Goal: Task Accomplishment & Management: Manage account settings

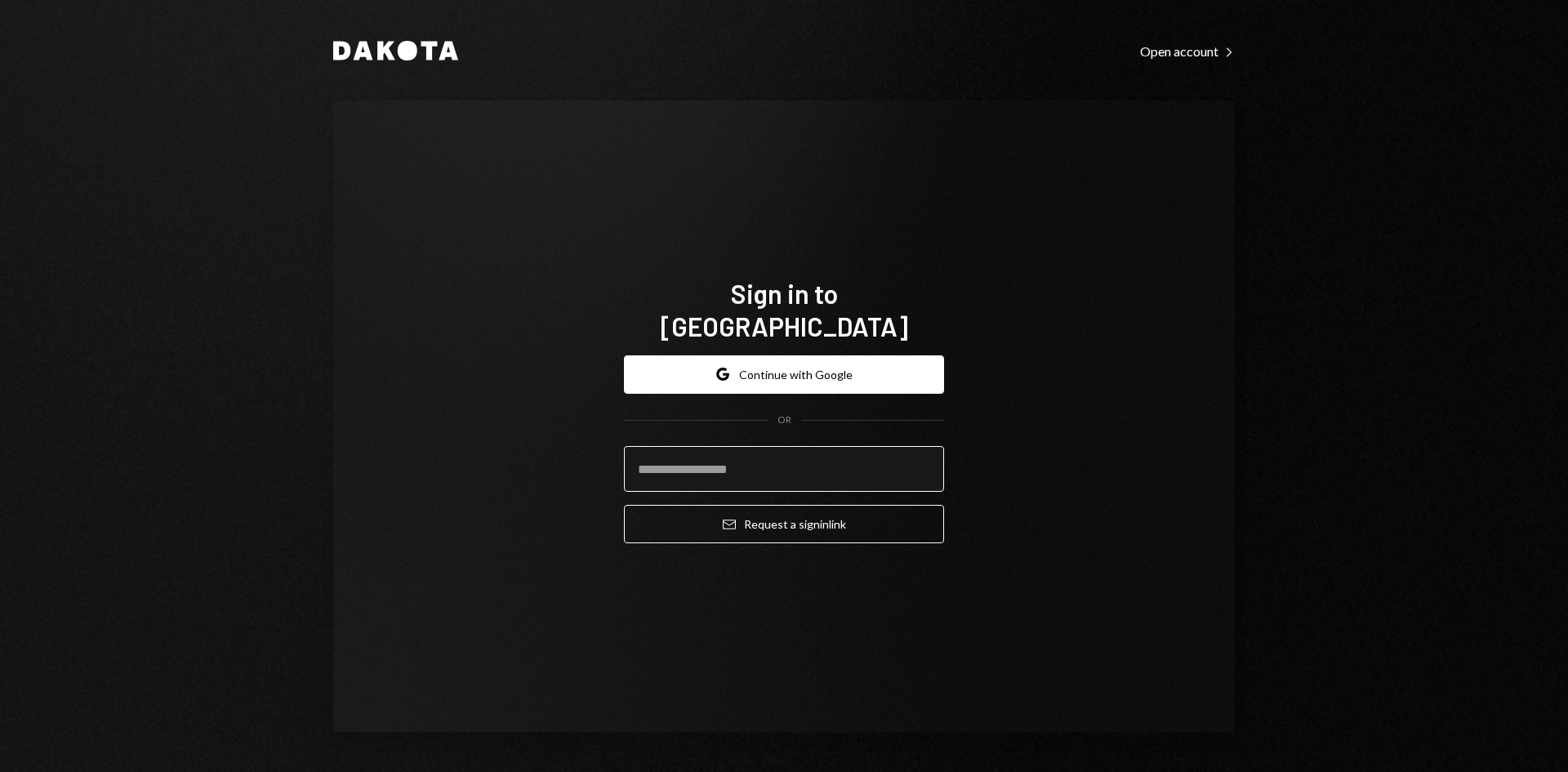
click at [865, 453] on input "email" at bounding box center [784, 469] width 320 height 46
type input "**********"
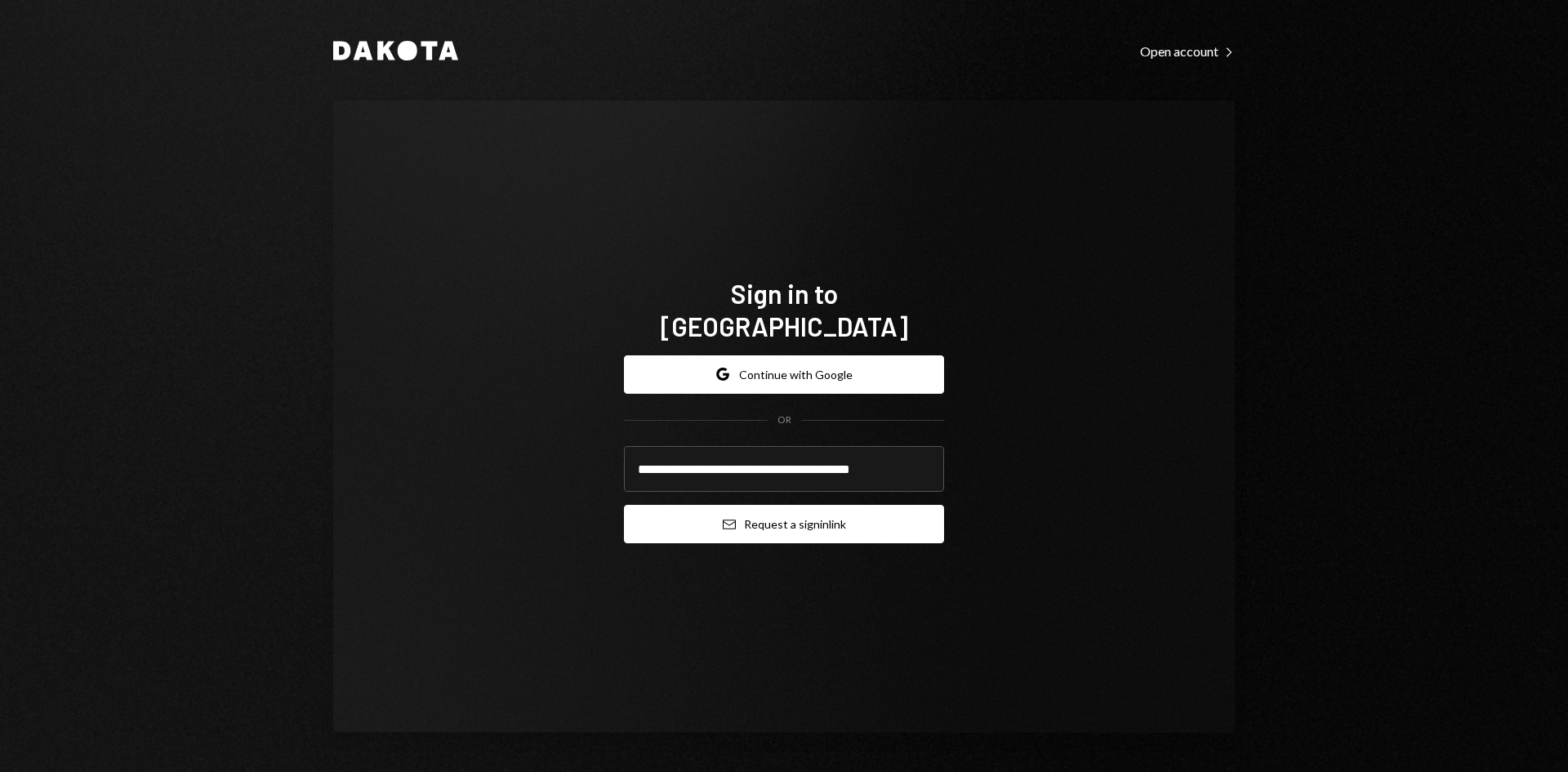
click at [766, 506] on button "Email Request a sign in link" at bounding box center [784, 524] width 320 height 39
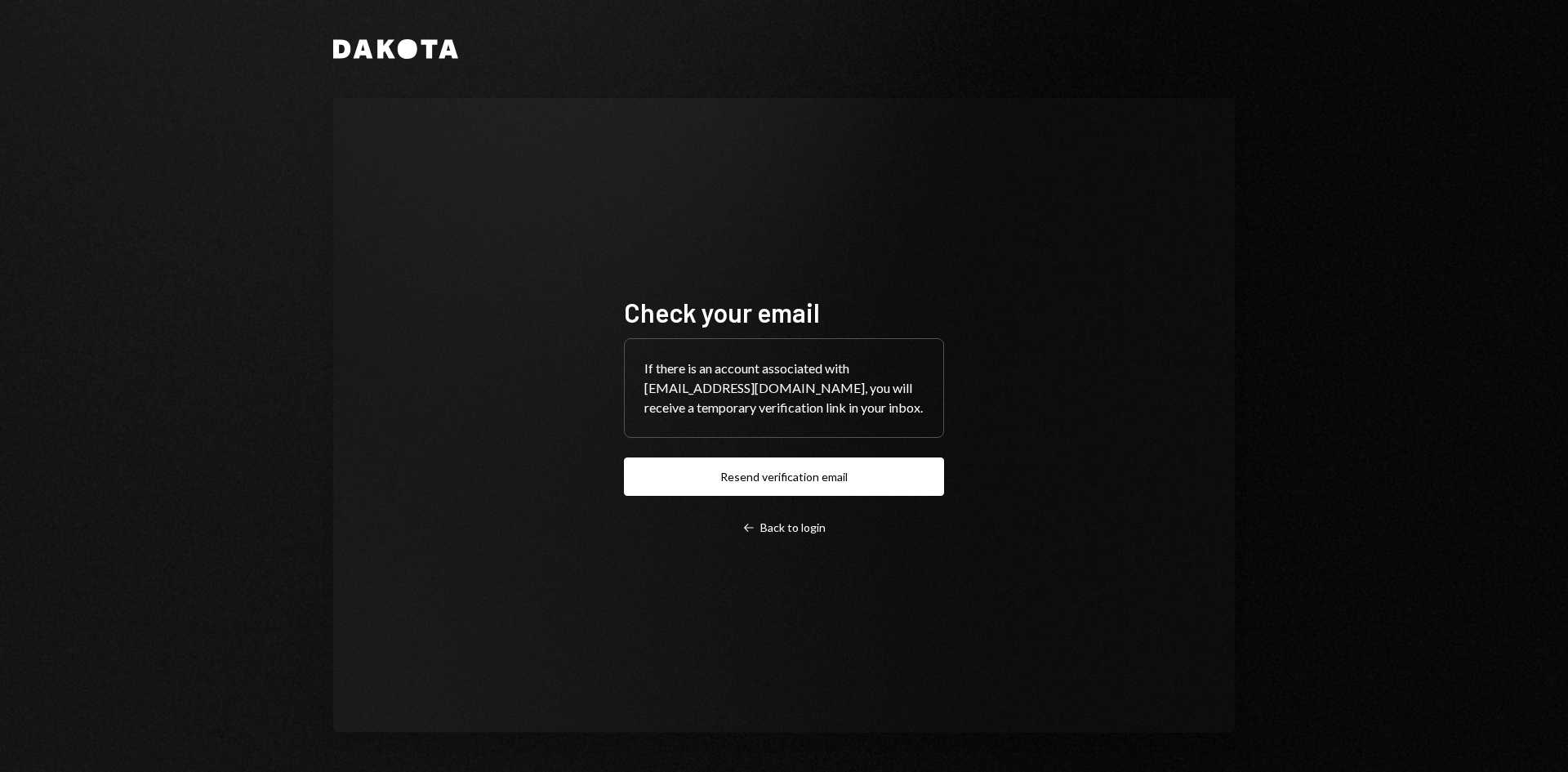
click at [760, 516] on div "Check your email If there is an account associated with oliverpage+grresearch@a…" at bounding box center [784, 415] width 320 height 239
click at [763, 495] on button "Resend verification email" at bounding box center [784, 477] width 320 height 39
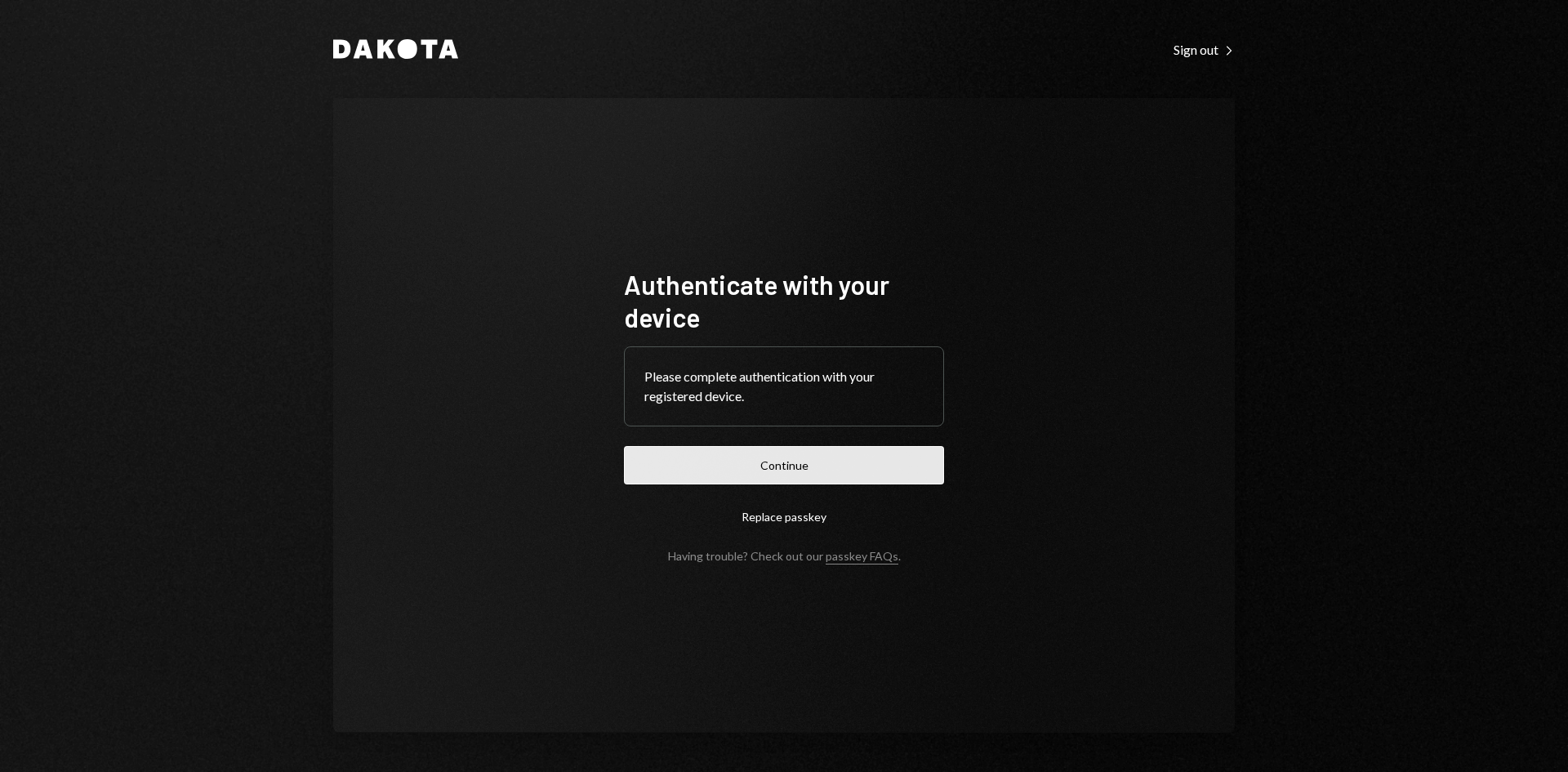
click at [844, 451] on button "Continue" at bounding box center [784, 466] width 320 height 39
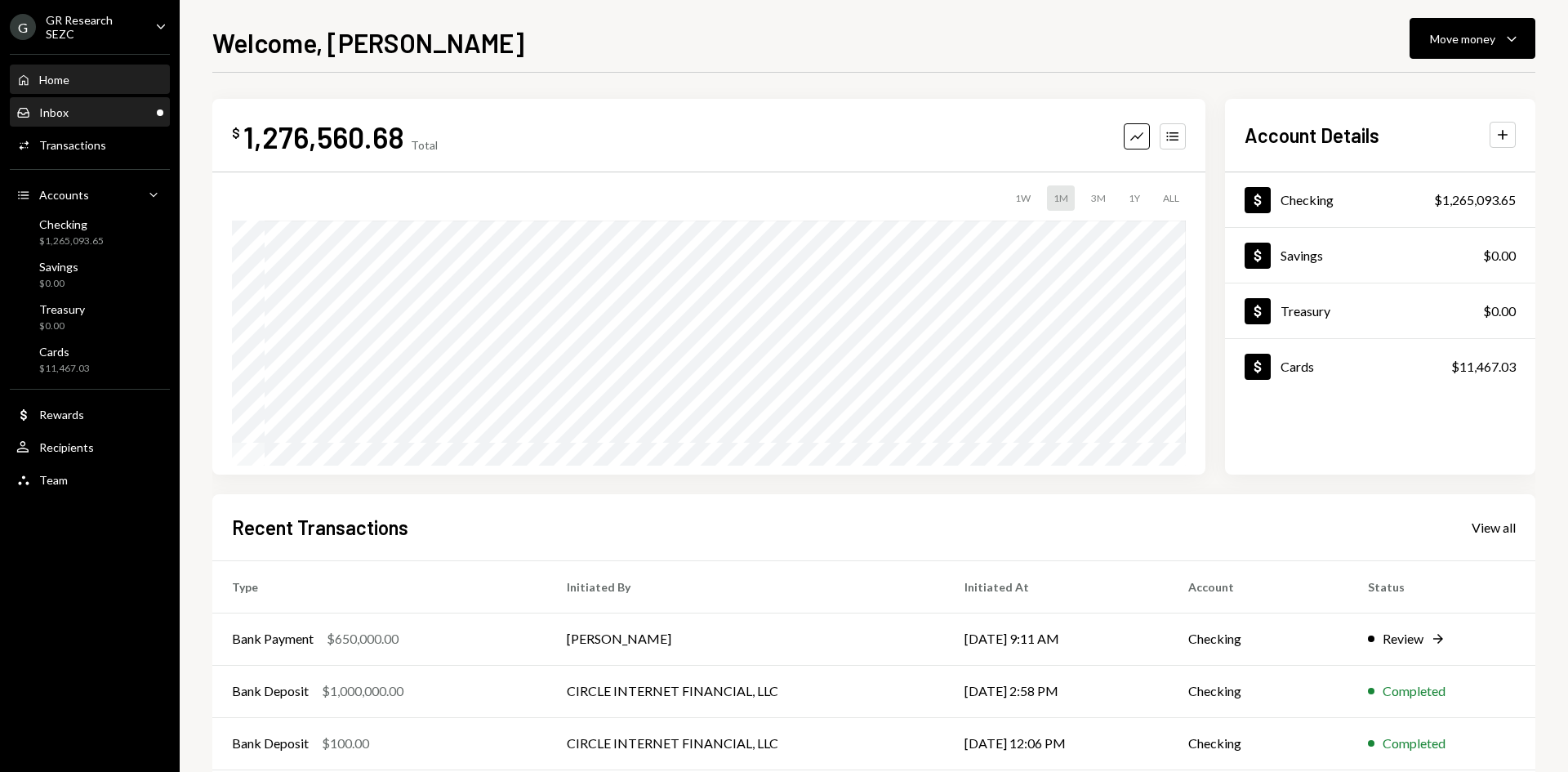
click at [70, 116] on div "Inbox Inbox" at bounding box center [90, 112] width 147 height 15
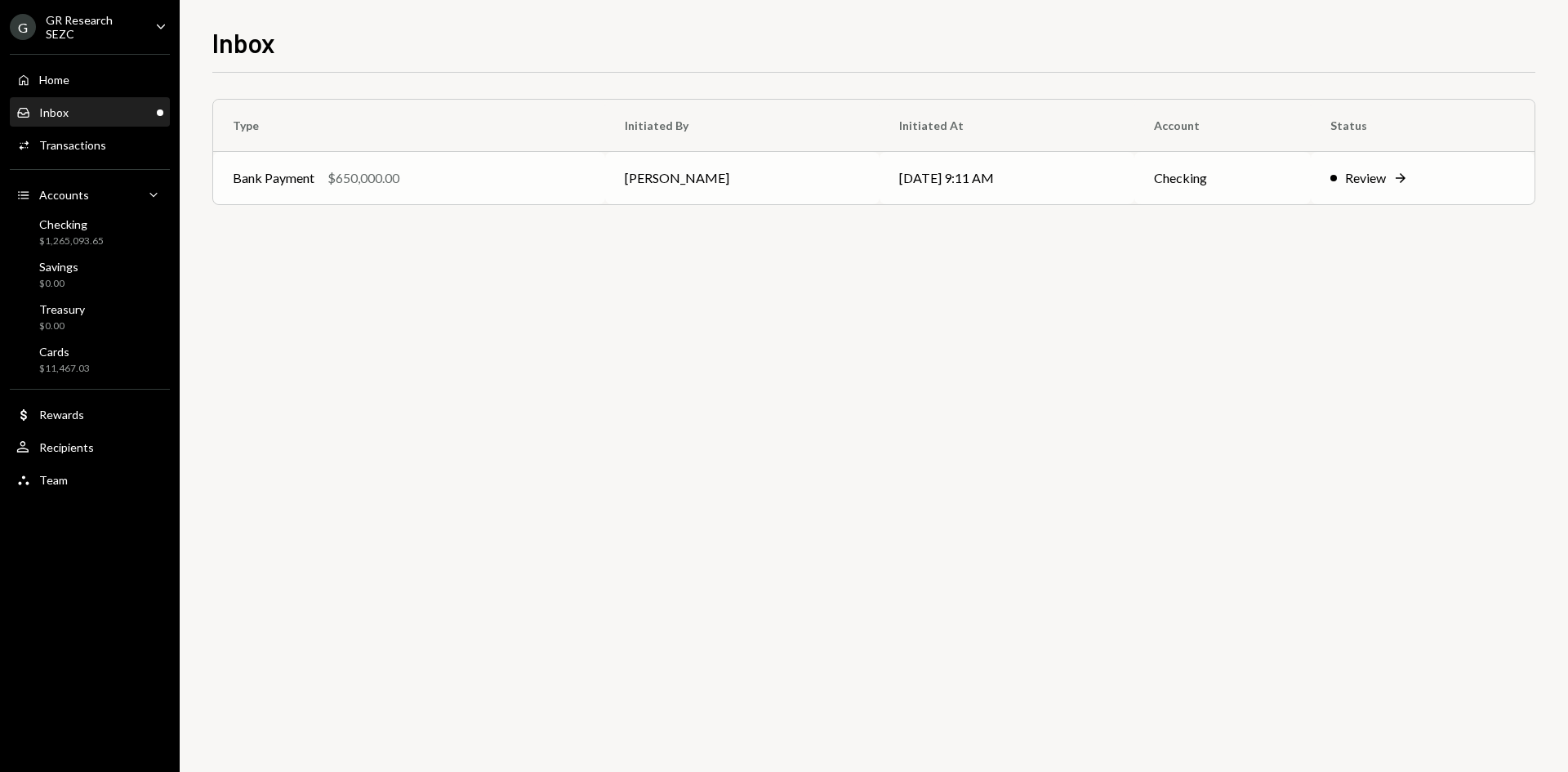
click at [607, 179] on td "[PERSON_NAME]" at bounding box center [742, 179] width 274 height 53
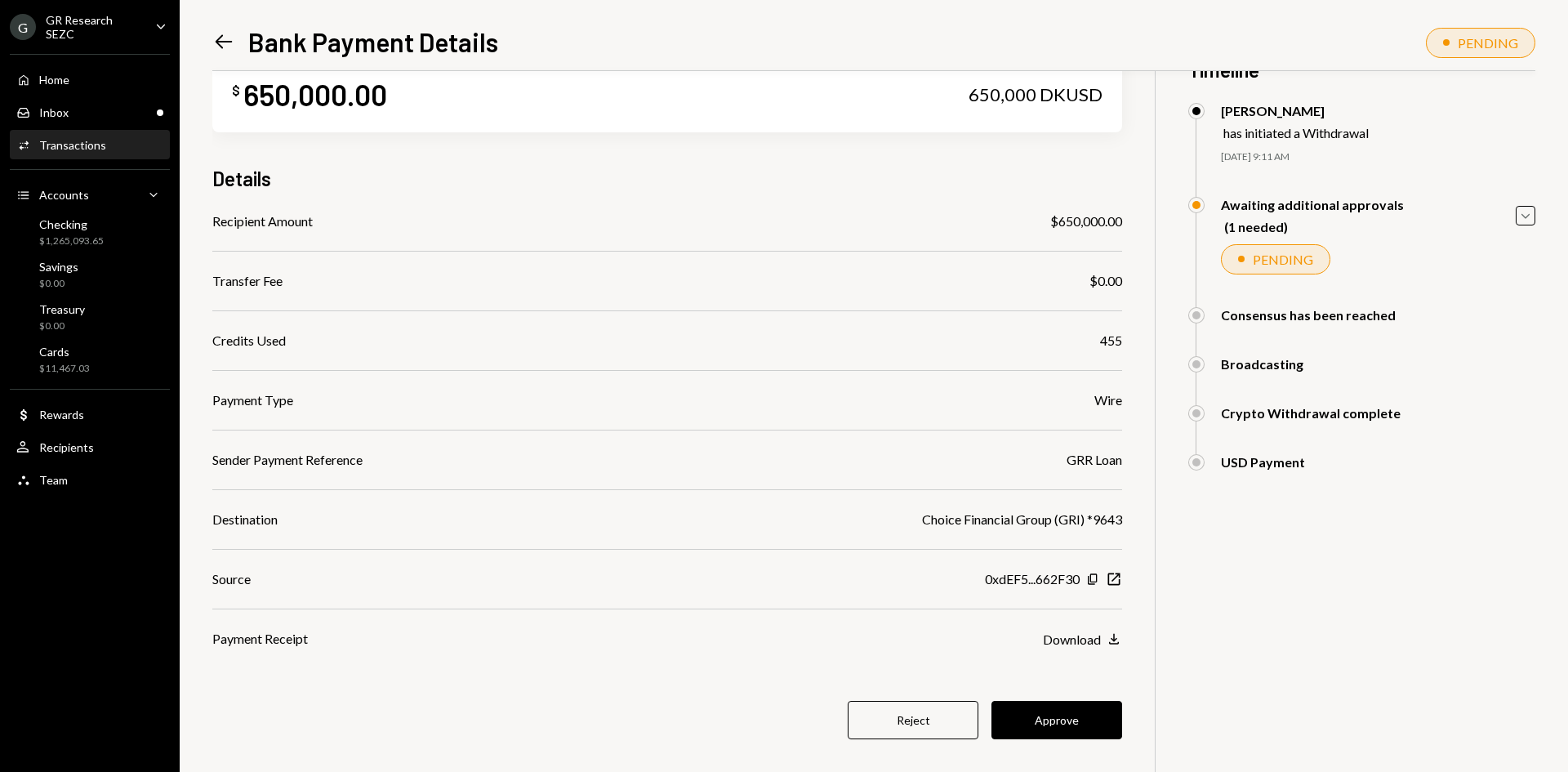
scroll to position [71, 0]
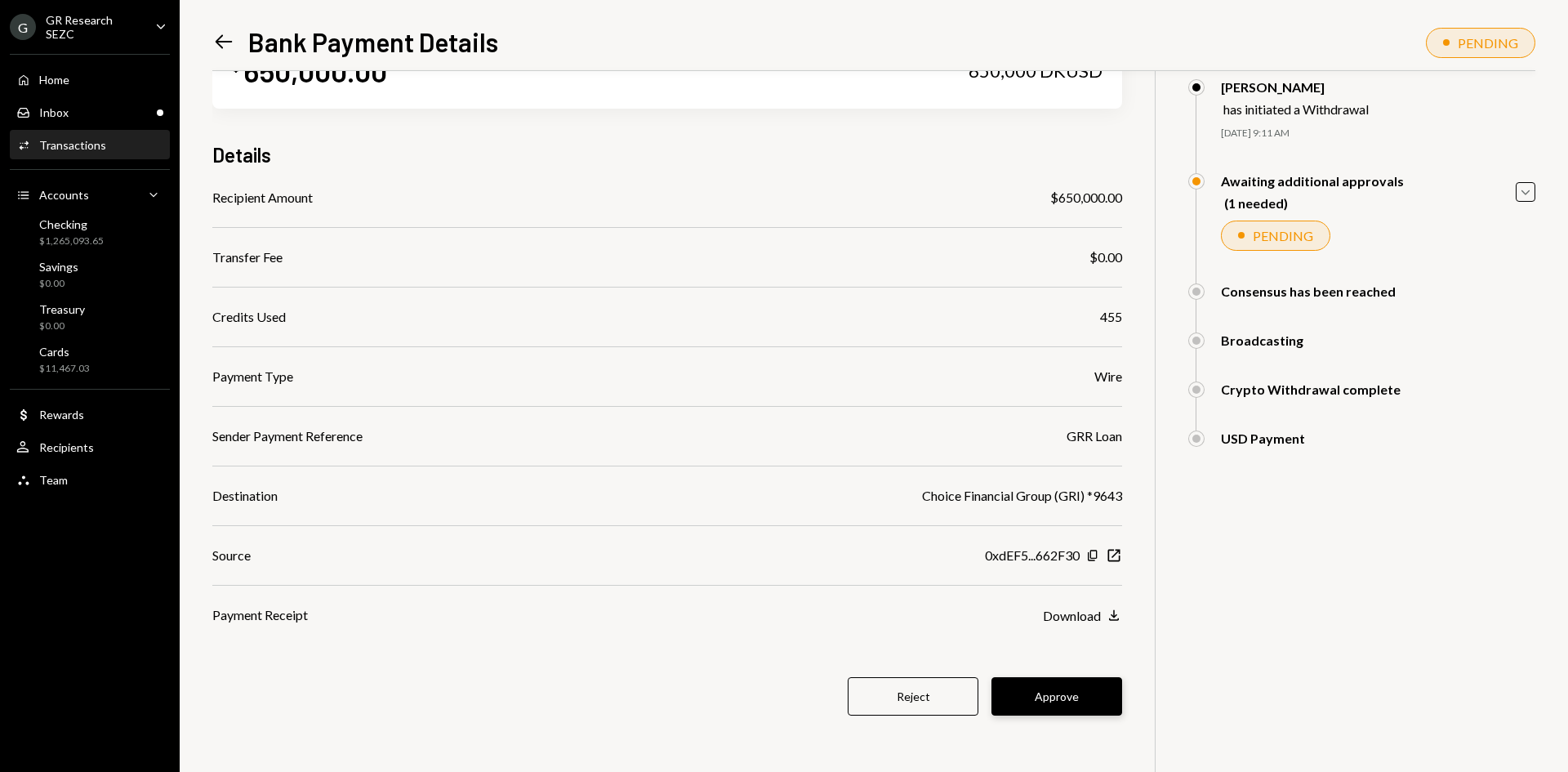
click at [1076, 698] on button "Approve" at bounding box center [1056, 697] width 130 height 39
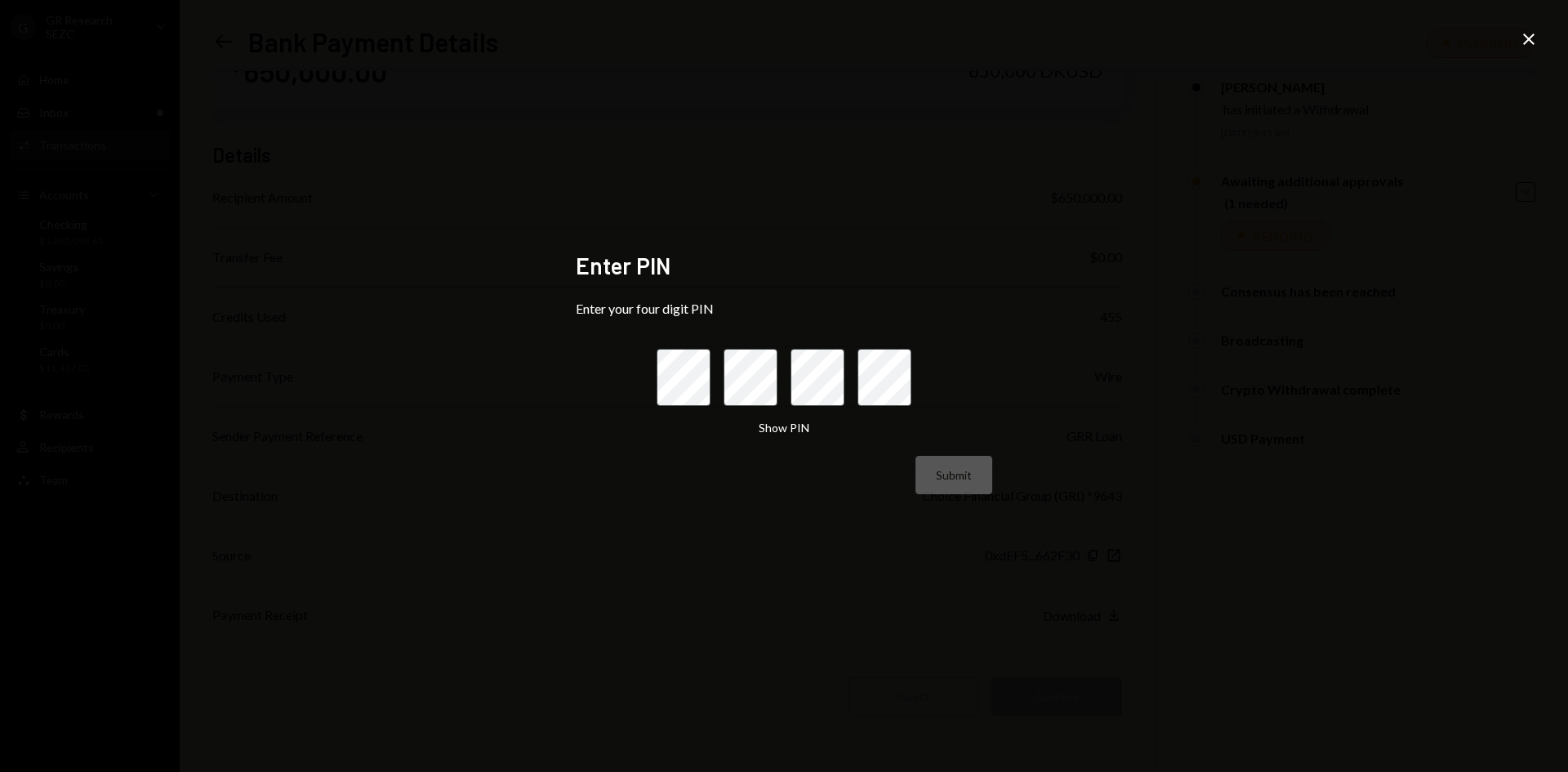
click at [1530, 36] on icon "Close" at bounding box center [1529, 39] width 19 height 19
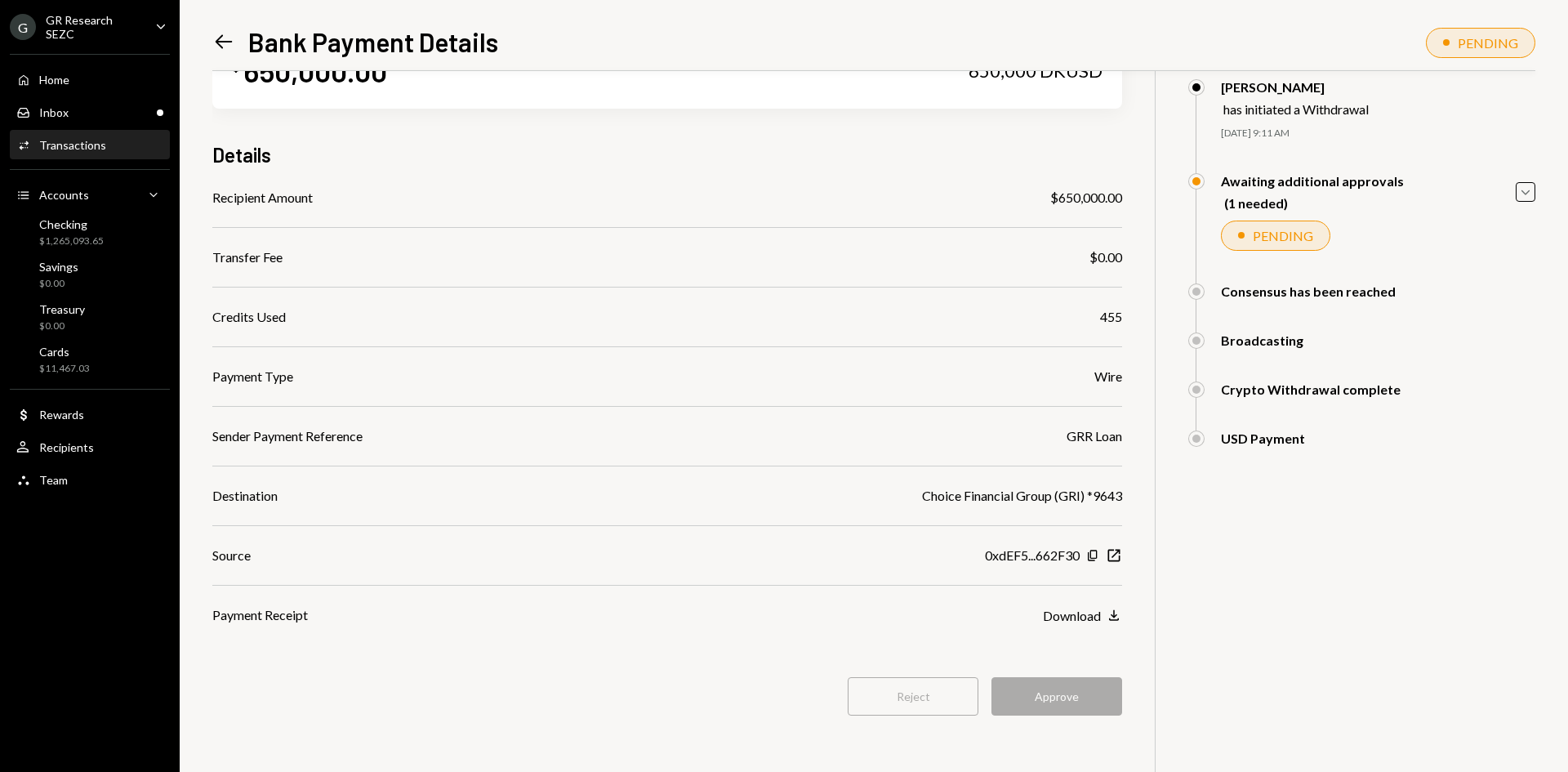
click at [1056, 698] on div "Reject Approve" at bounding box center [668, 697] width 910 height 39
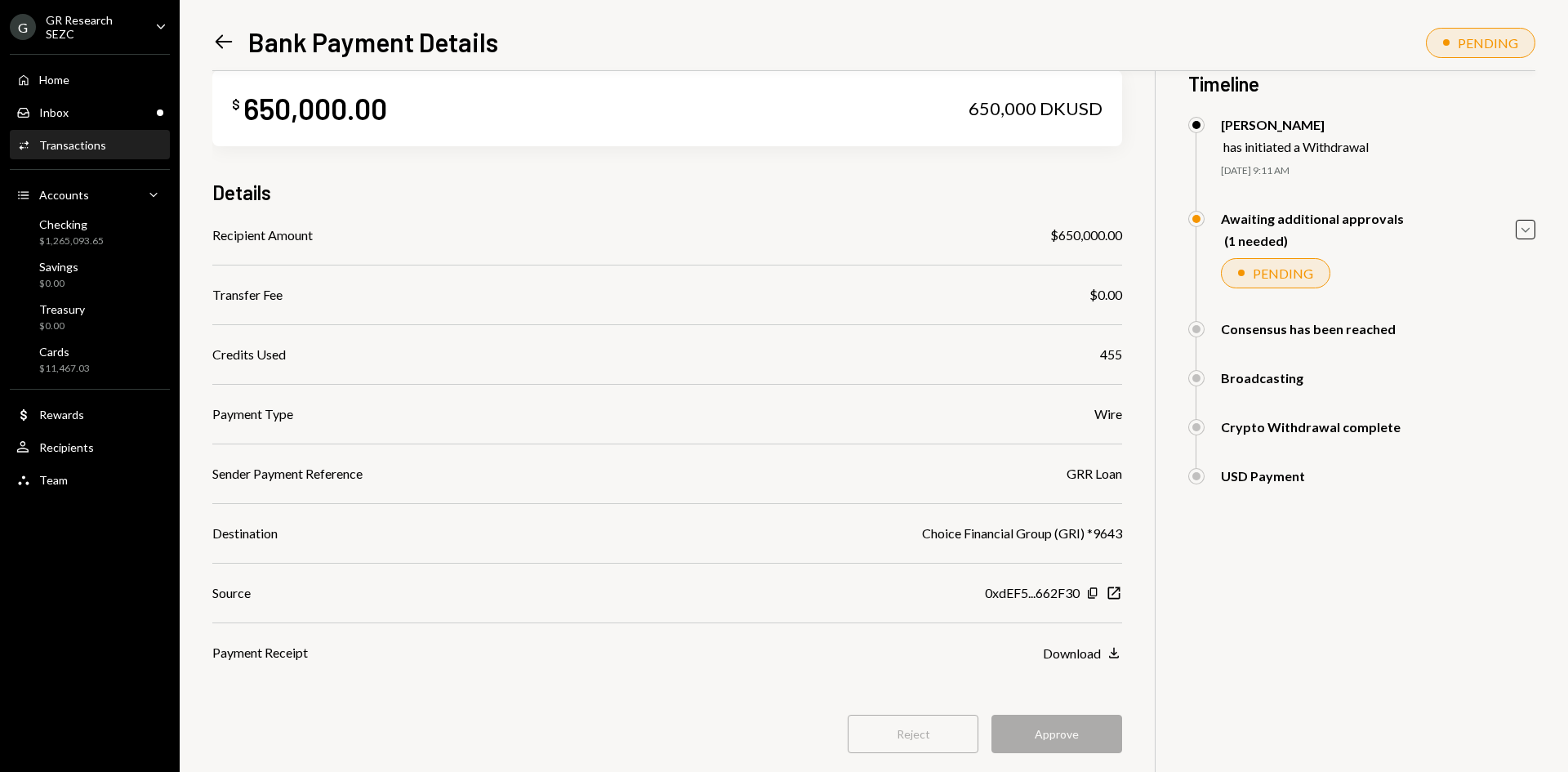
scroll to position [0, 0]
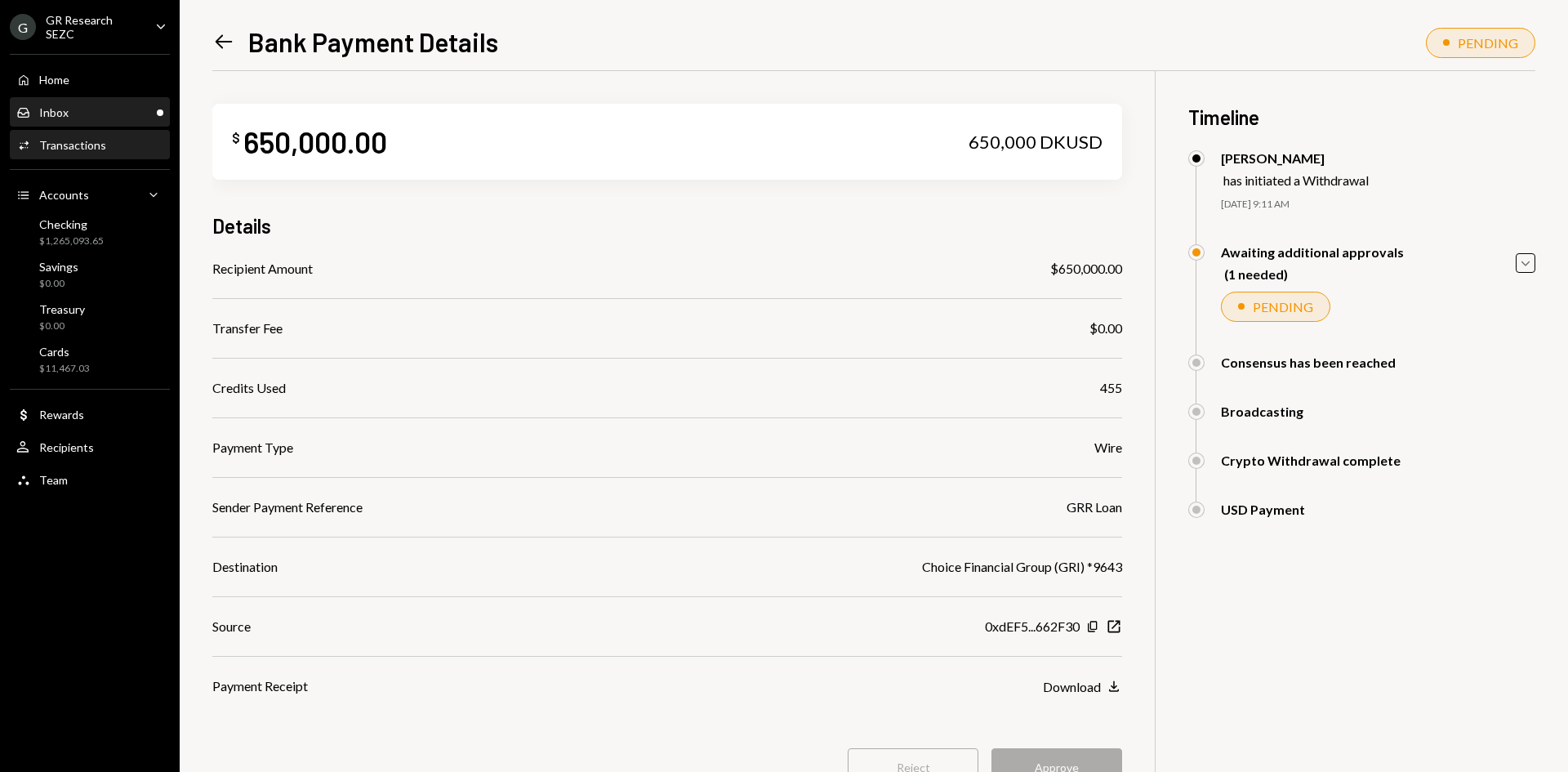
click at [89, 111] on div "Inbox Inbox" at bounding box center [90, 112] width 147 height 15
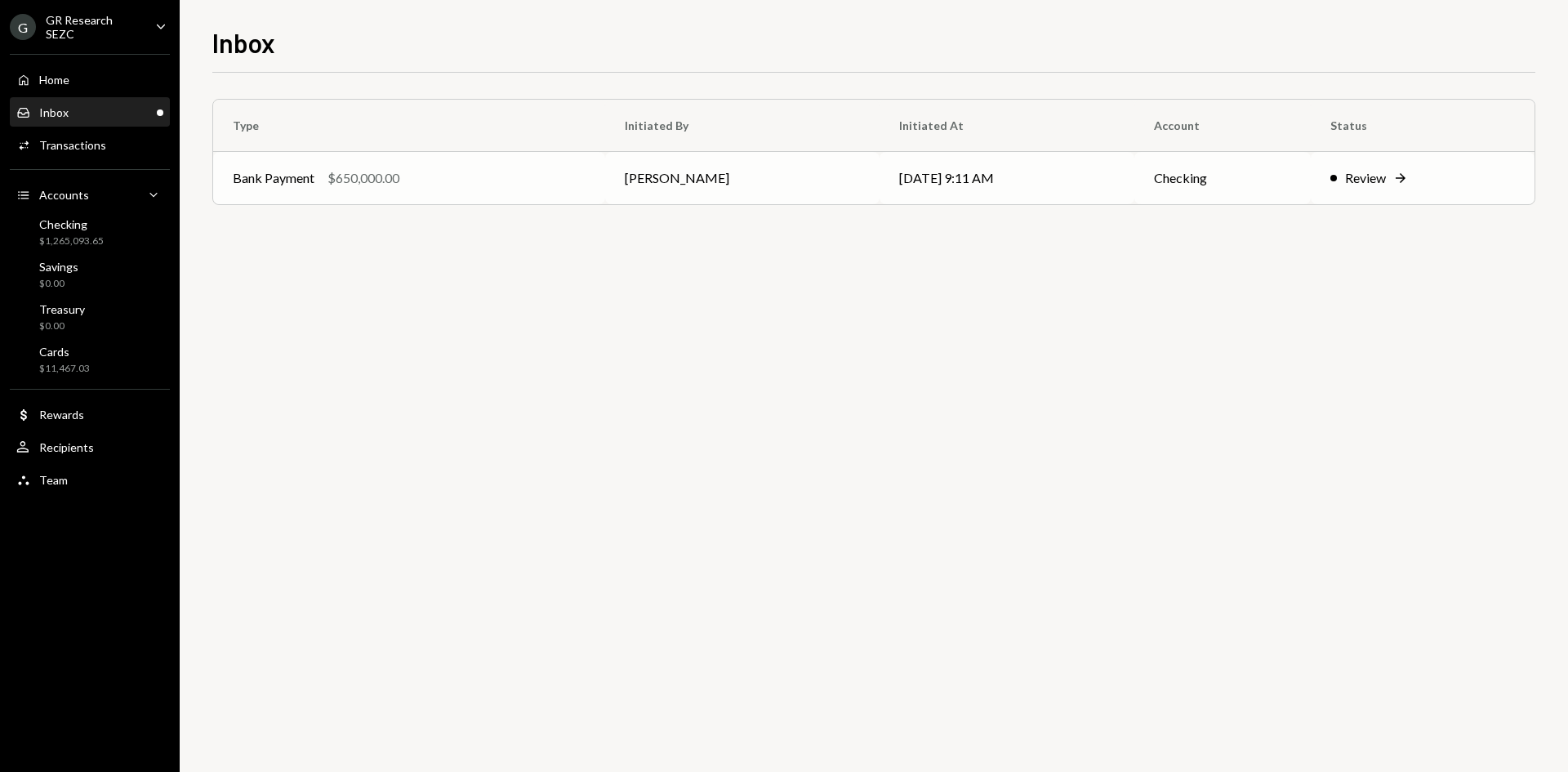
click at [391, 165] on td "Bank Payment $650,000.00" at bounding box center [410, 179] width 392 height 53
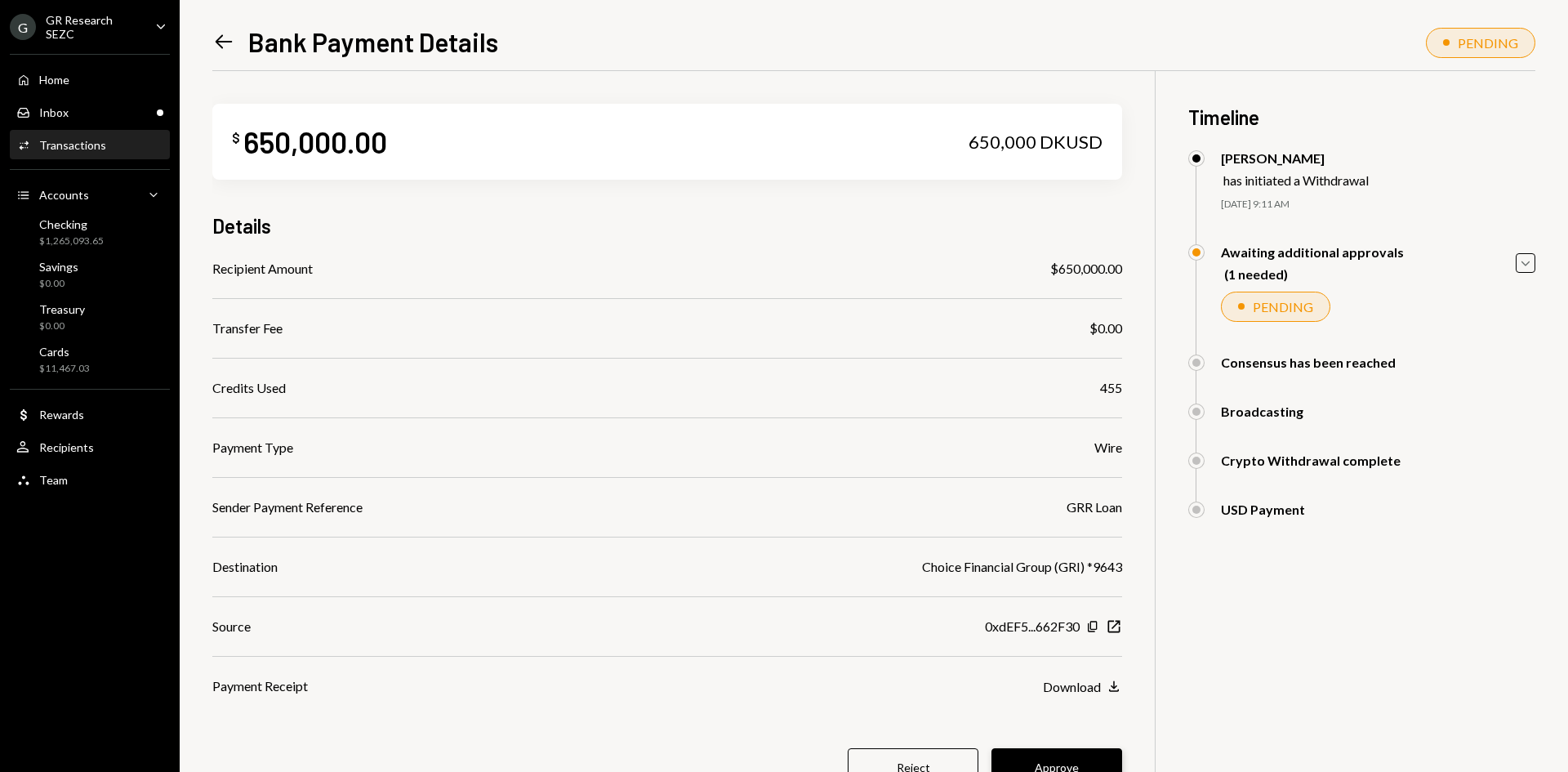
click at [1067, 763] on button "Approve" at bounding box center [1056, 768] width 130 height 39
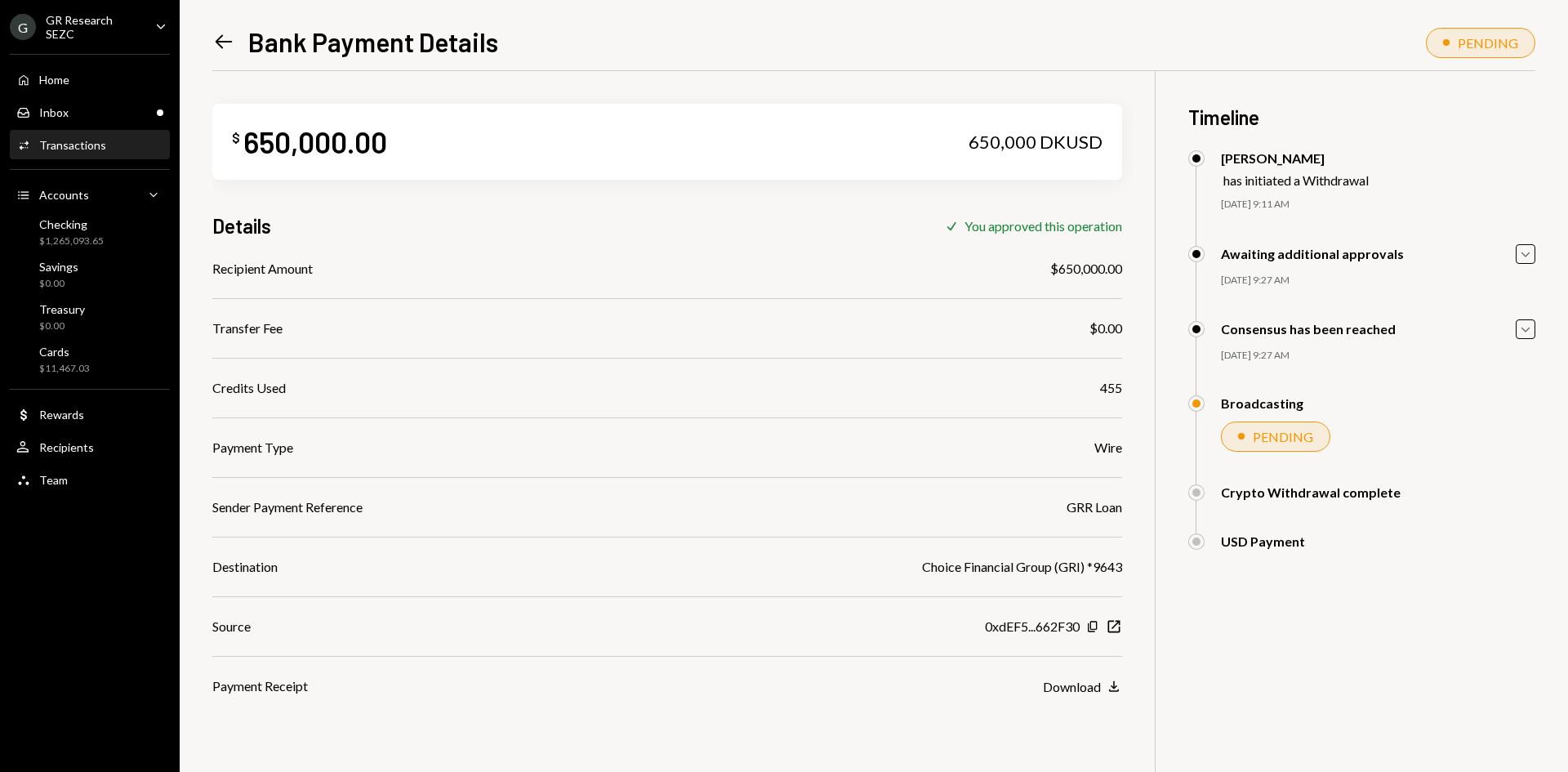
click at [876, 55] on div "Left Arrow Bank Payment Details PENDING" at bounding box center [874, 40] width 1323 height 35
